Goal: Contribute content: Add original content to the website for others to see

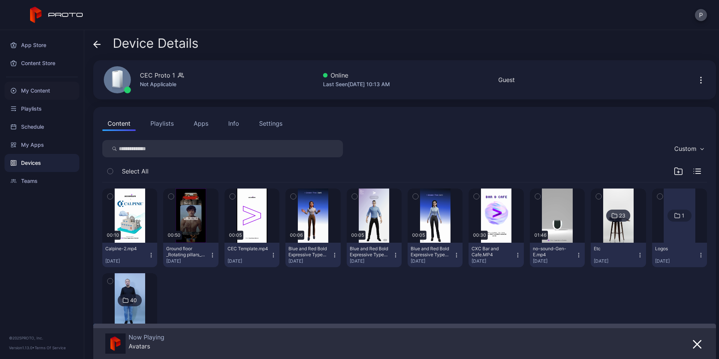
scroll to position [49, 0]
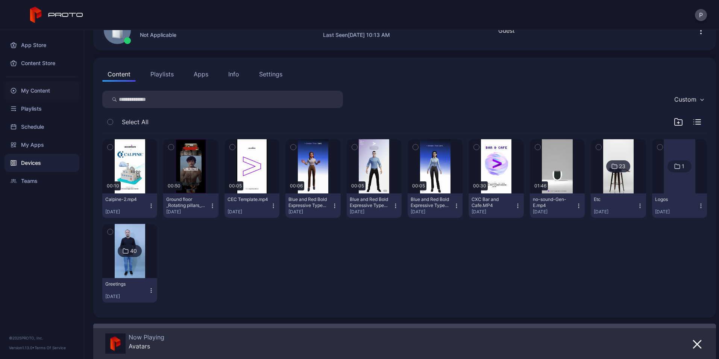
click at [58, 91] on div "My Content" at bounding box center [42, 91] width 75 height 18
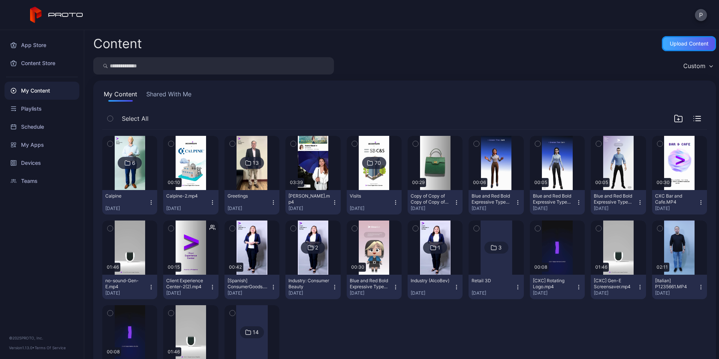
click at [696, 48] on div "Upload Content" at bounding box center [688, 43] width 54 height 15
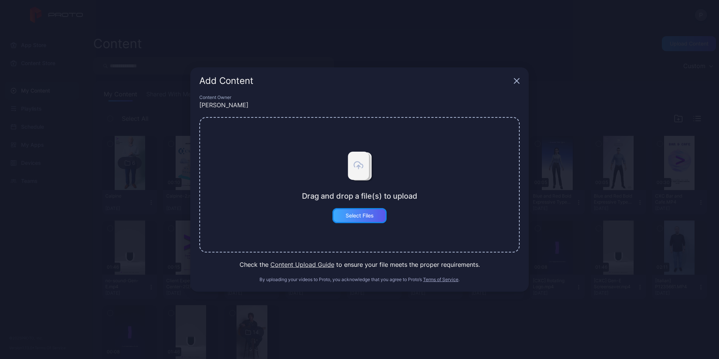
click at [365, 221] on div "Select Files" at bounding box center [359, 215] width 54 height 15
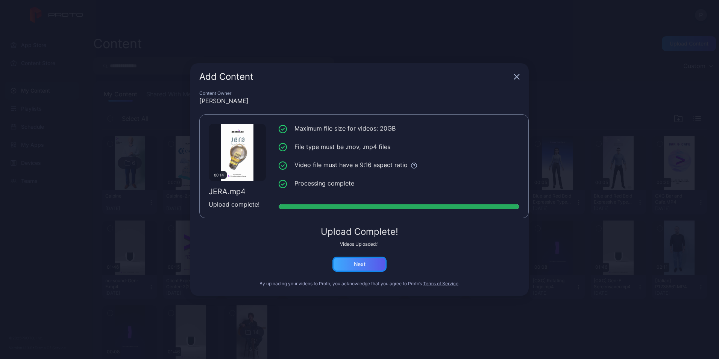
click at [368, 267] on div "Next" at bounding box center [359, 263] width 54 height 15
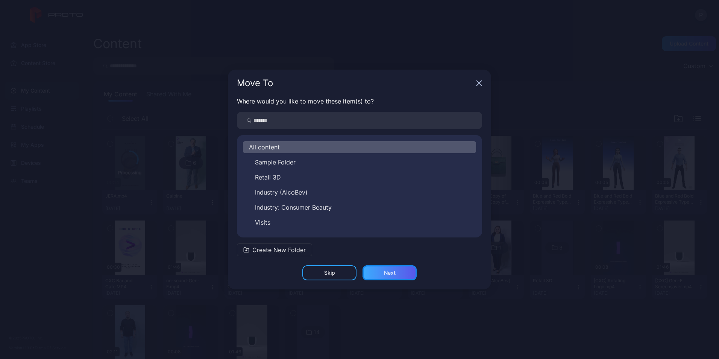
click at [389, 272] on div "Next" at bounding box center [390, 272] width 12 height 6
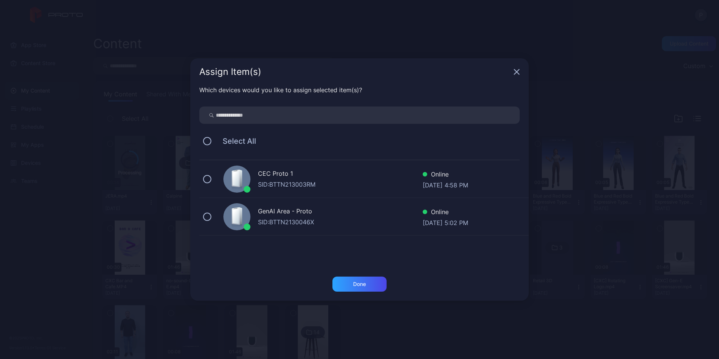
click at [229, 139] on span "Select All" at bounding box center [235, 140] width 41 height 9
click at [206, 141] on button at bounding box center [207, 141] width 8 height 8
click at [356, 280] on div "Done" at bounding box center [359, 283] width 54 height 15
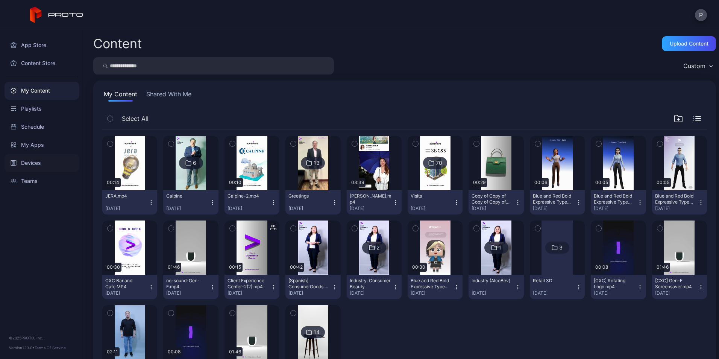
click at [42, 167] on div "Devices" at bounding box center [42, 163] width 75 height 18
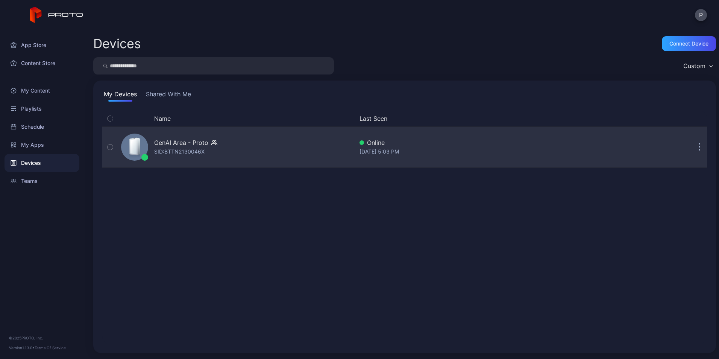
click at [195, 145] on div "GenAI Area - Proto" at bounding box center [181, 142] width 54 height 9
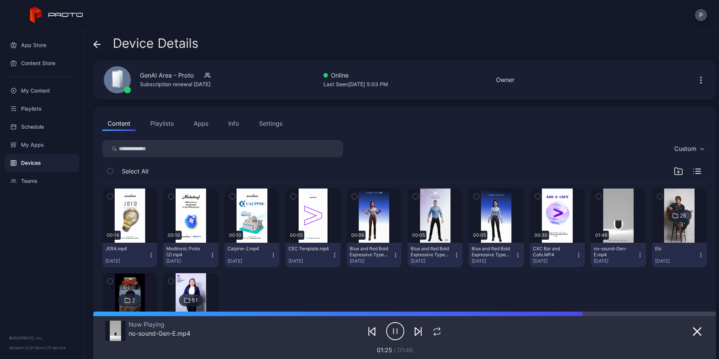
click at [273, 252] on icon "button" at bounding box center [273, 255] width 6 height 6
click at [267, 301] on button "Move To" at bounding box center [250, 307] width 64 height 24
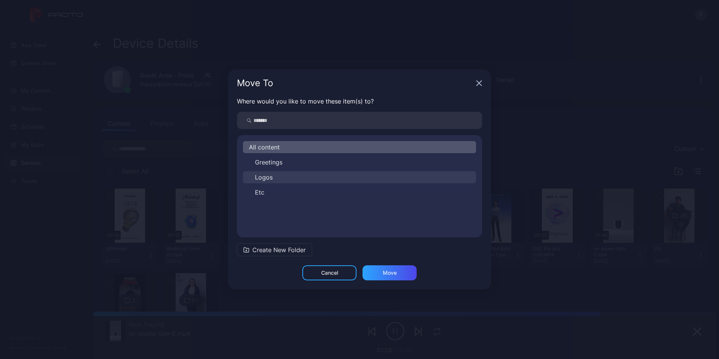
click at [275, 173] on button "Logos" at bounding box center [359, 177] width 233 height 12
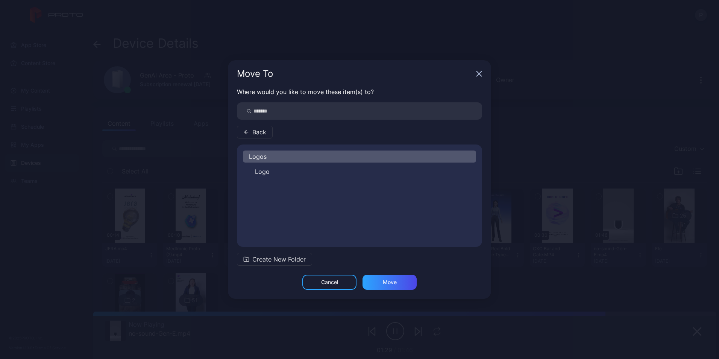
click at [275, 173] on button "Logo" at bounding box center [359, 171] width 233 height 12
click at [385, 285] on div "Move" at bounding box center [389, 281] width 54 height 15
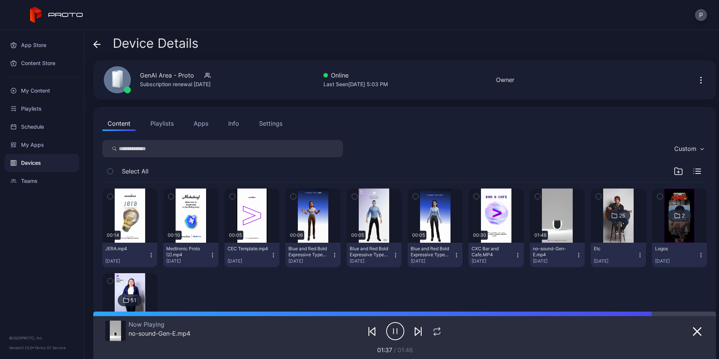
click at [212, 252] on icon "button" at bounding box center [212, 255] width 6 height 6
click at [213, 309] on button "Move To" at bounding box center [189, 307] width 64 height 24
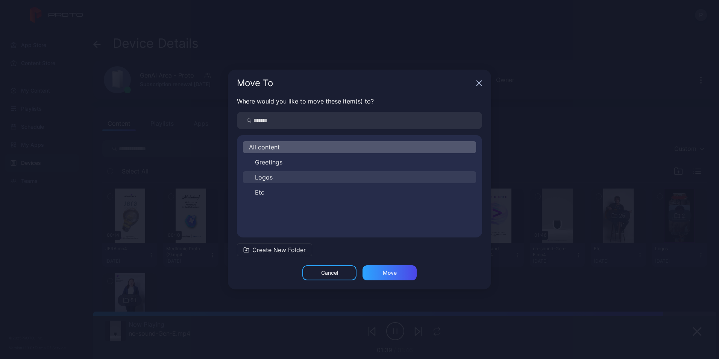
click at [277, 179] on button "Logos" at bounding box center [359, 177] width 233 height 12
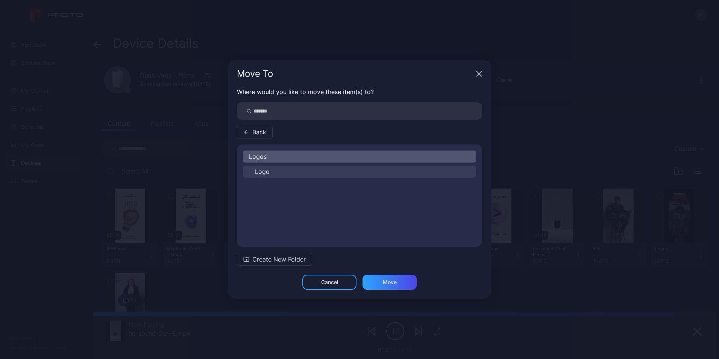
click at [286, 165] on button "Logo" at bounding box center [359, 171] width 233 height 12
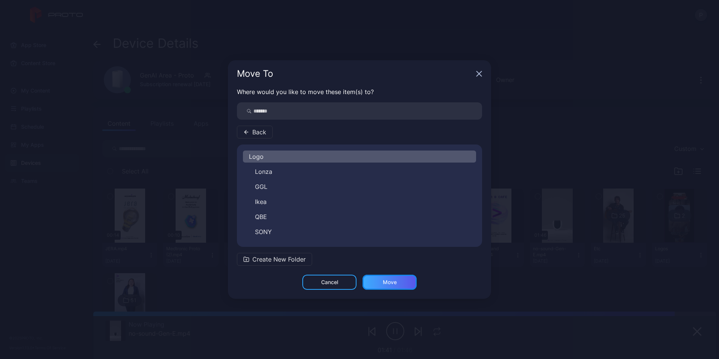
click at [384, 279] on div "Move" at bounding box center [390, 282] width 14 height 6
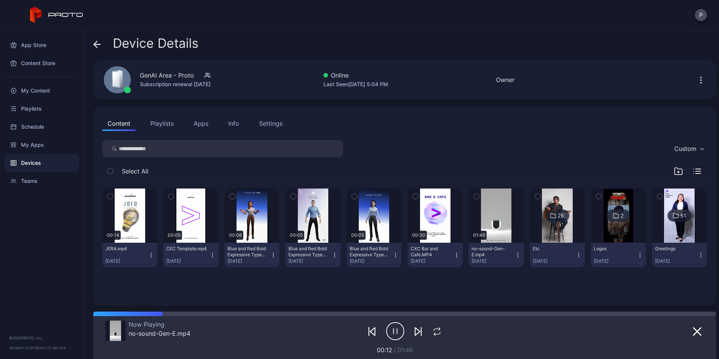
click at [99, 46] on icon at bounding box center [97, 45] width 8 height 8
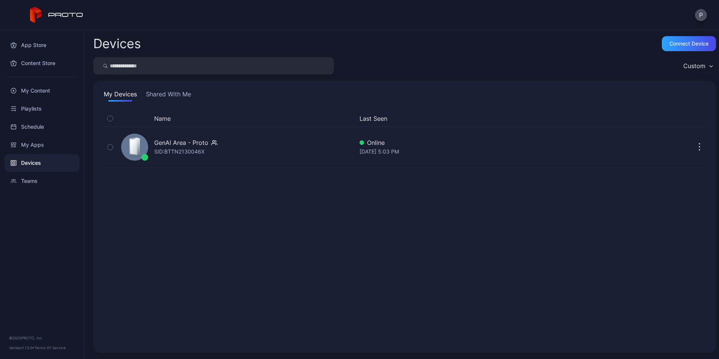
click at [183, 97] on button "Shared With Me" at bounding box center [168, 95] width 48 height 12
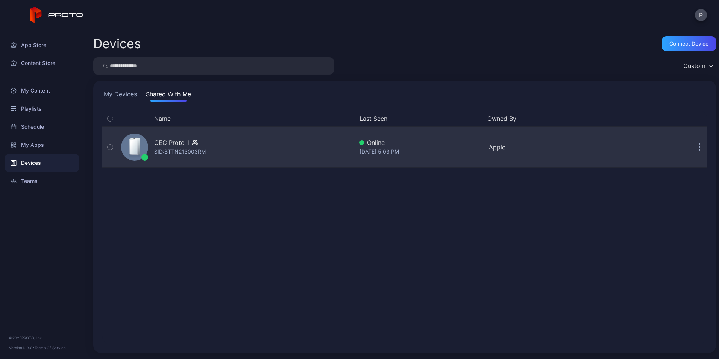
click at [242, 143] on div "CEC Proto 1 SID: BTTN213003RM" at bounding box center [235, 147] width 235 height 38
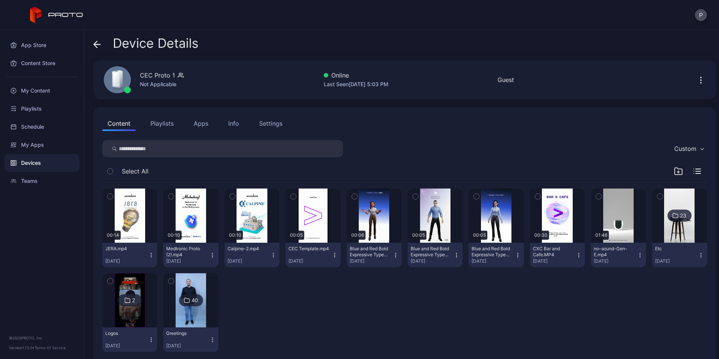
click at [176, 194] on button "button" at bounding box center [171, 196] width 16 height 16
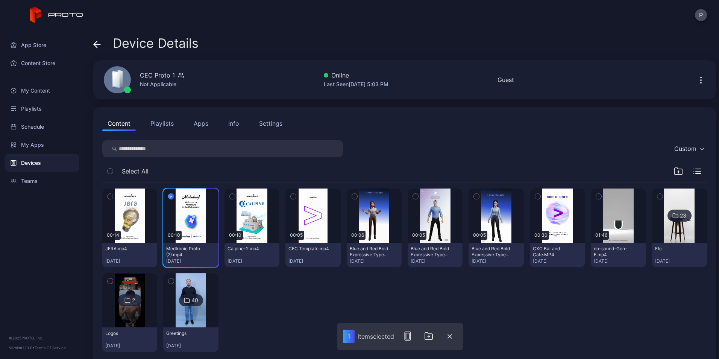
click at [227, 197] on button "button" at bounding box center [232, 196] width 16 height 16
click at [433, 341] on button "button" at bounding box center [430, 335] width 15 height 15
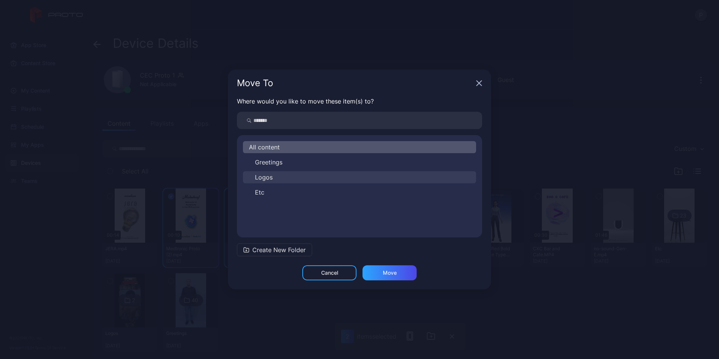
click at [288, 174] on button "Logos" at bounding box center [359, 177] width 233 height 12
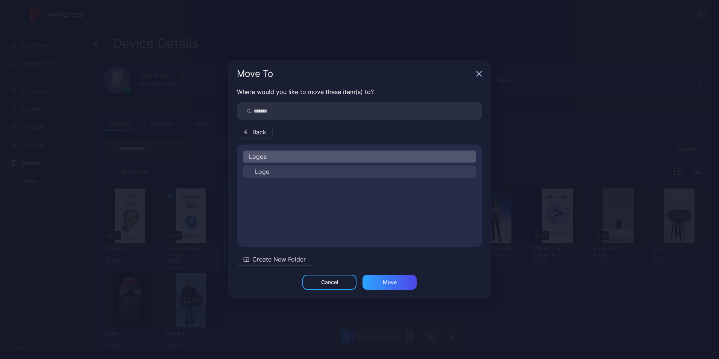
click at [296, 166] on button "Logo" at bounding box center [359, 171] width 233 height 12
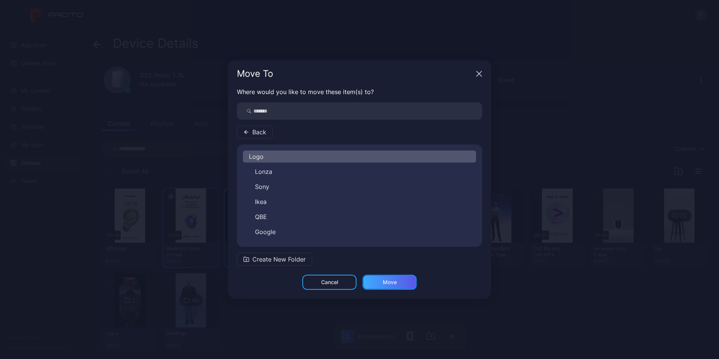
click at [376, 283] on div "Move" at bounding box center [389, 281] width 54 height 15
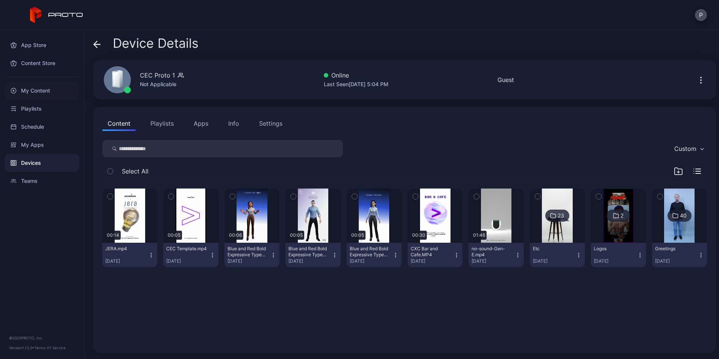
click at [59, 83] on div "My Content" at bounding box center [42, 91] width 75 height 18
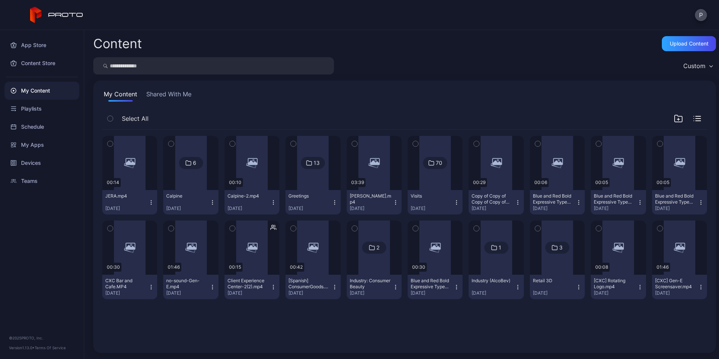
click at [681, 36] on div "Content Upload Content Custom My Content Shared With Me Select All Preview 00:1…" at bounding box center [401, 194] width 634 height 328
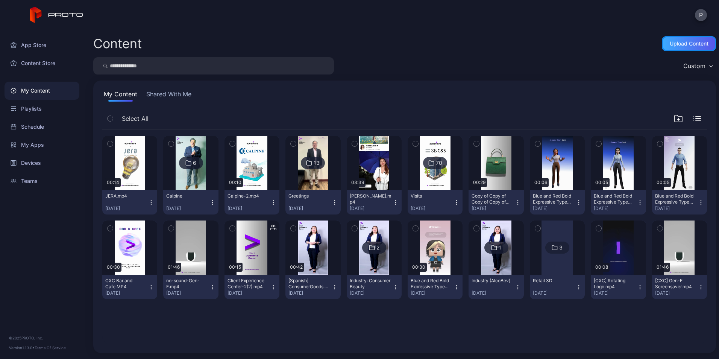
click at [680, 36] on div "Upload Content" at bounding box center [688, 43] width 54 height 15
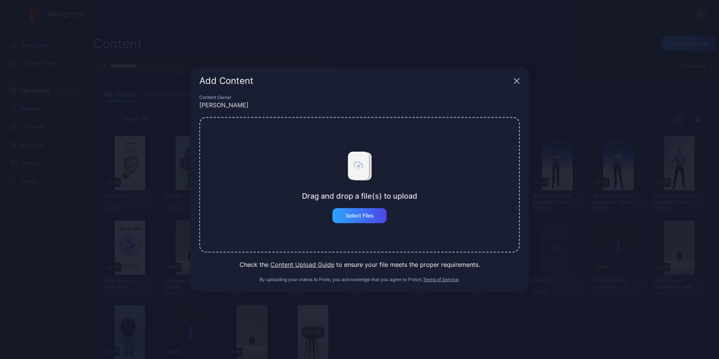
click at [356, 224] on div "Drag and drop a file(s) to upload Select Files" at bounding box center [359, 184] width 320 height 135
click at [356, 222] on div "Select Files" at bounding box center [359, 215] width 54 height 15
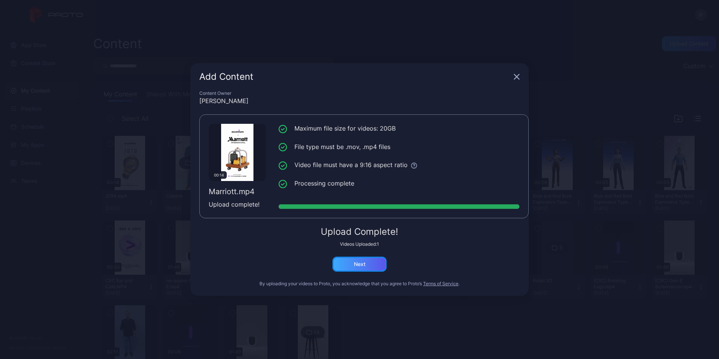
click at [369, 261] on div "Next" at bounding box center [359, 263] width 54 height 15
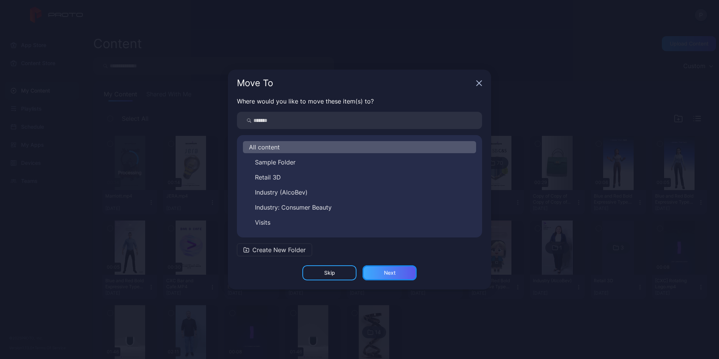
click at [397, 279] on div "Next" at bounding box center [389, 272] width 54 height 15
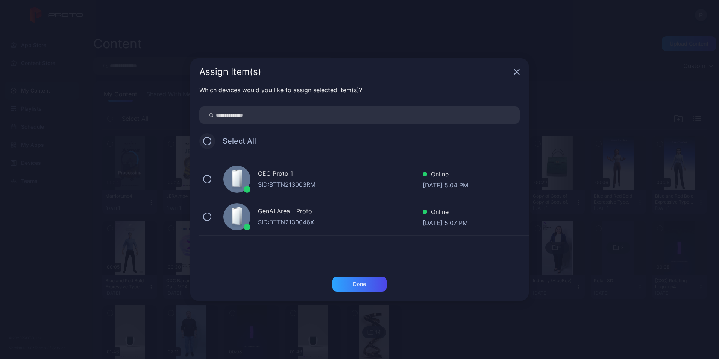
click at [205, 177] on button at bounding box center [207, 179] width 8 height 8
click at [208, 219] on button at bounding box center [207, 216] width 8 height 8
click at [356, 286] on div "Done" at bounding box center [359, 284] width 13 height 6
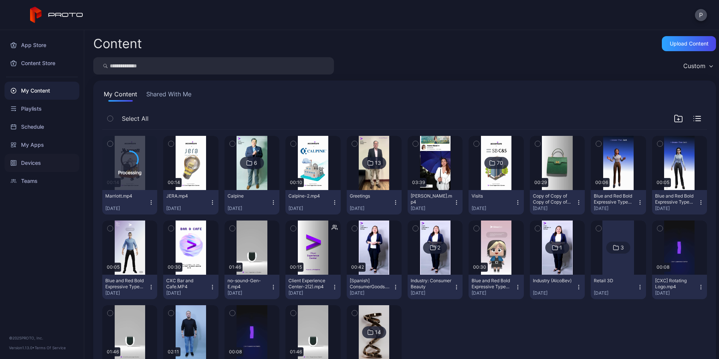
click at [42, 164] on div "Devices" at bounding box center [42, 163] width 75 height 18
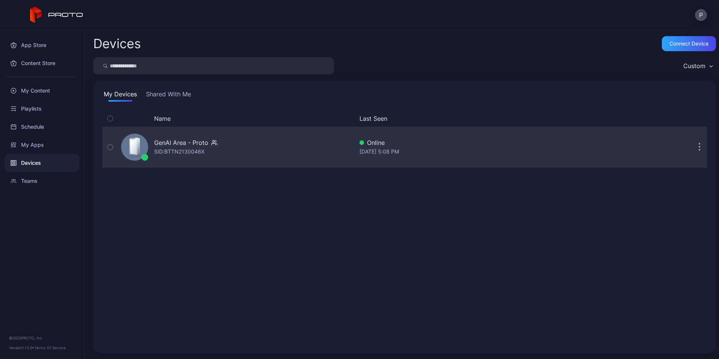
click at [239, 149] on div "GenAI Area - Proto SID: BTTN2130046X" at bounding box center [235, 147] width 235 height 38
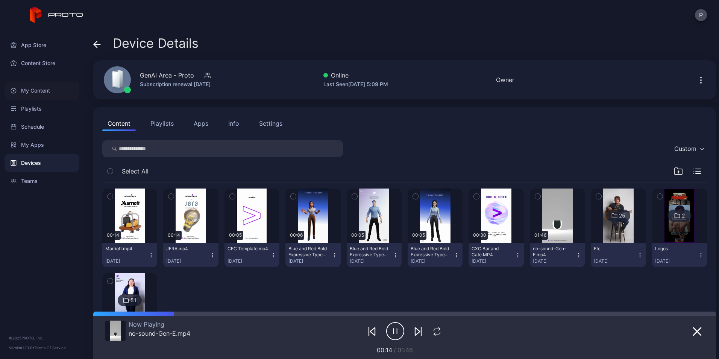
click at [46, 96] on div "My Content" at bounding box center [42, 91] width 75 height 18
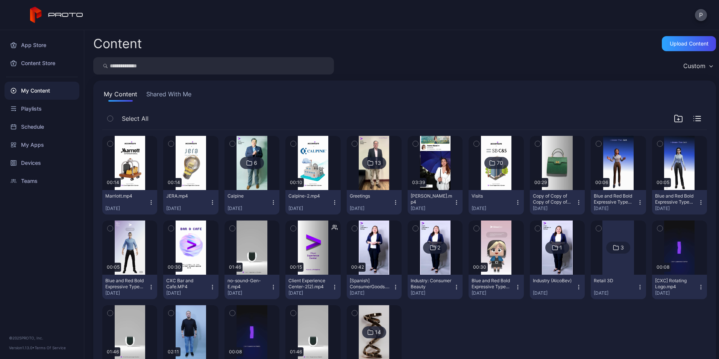
click at [435, 324] on div at bounding box center [434, 344] width 55 height 79
